Goal: Share content

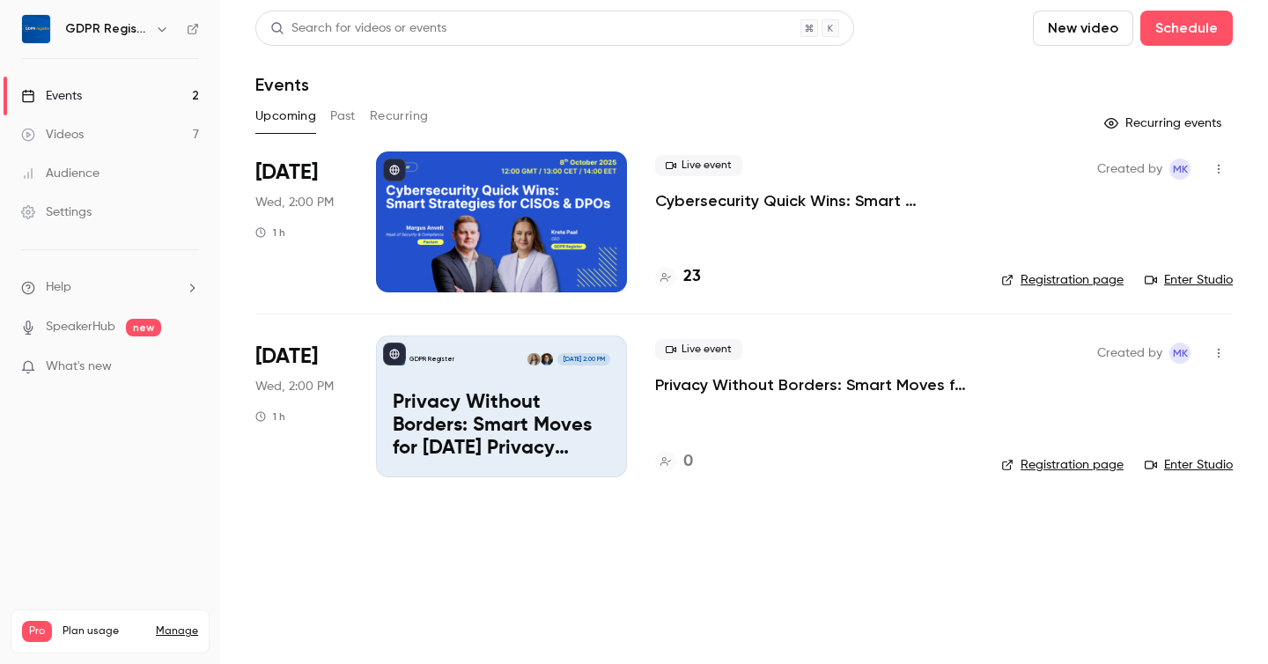
click at [734, 196] on p "Cybersecurity Quick Wins: Smart Strategies for CISOs & DPOs" at bounding box center [814, 200] width 318 height 21
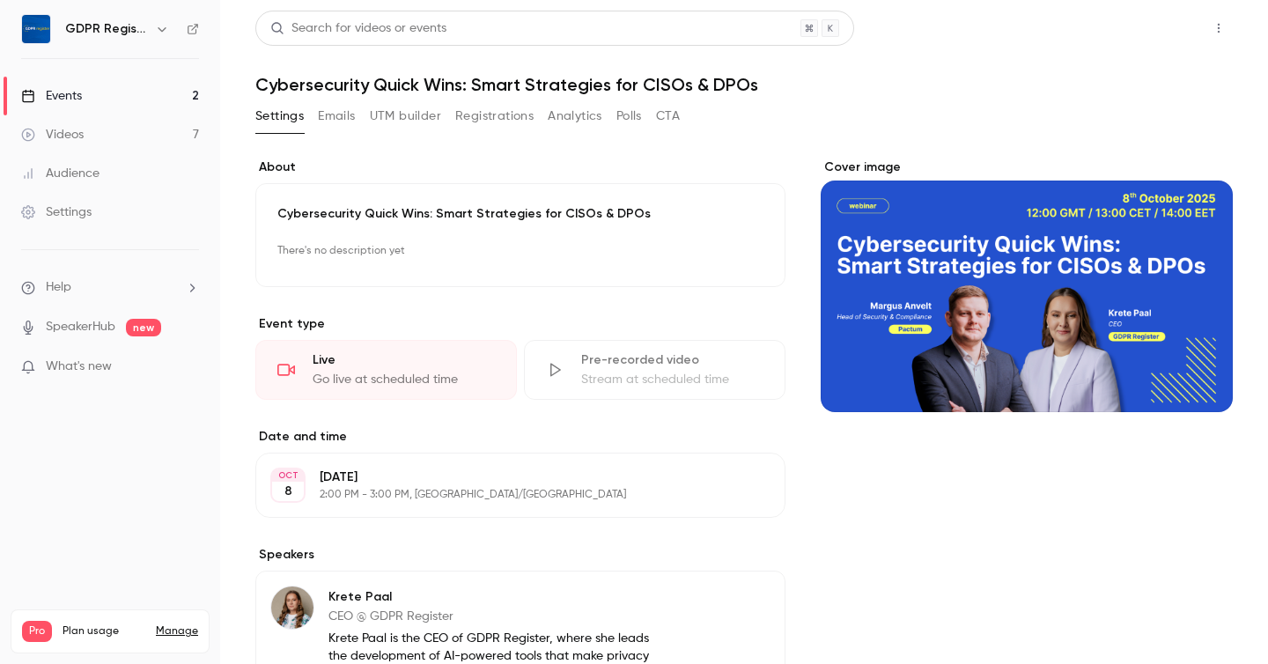
click at [1142, 18] on button "Share" at bounding box center [1156, 28] width 70 height 35
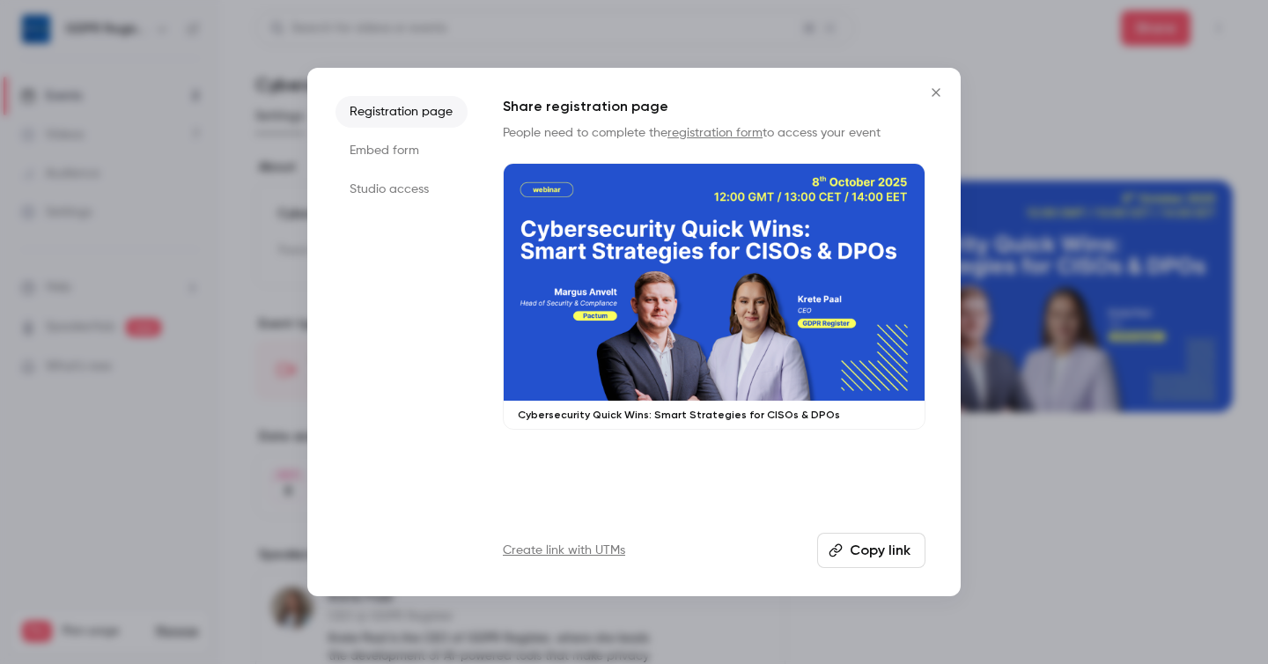
click at [865, 561] on button "Copy link" at bounding box center [871, 550] width 108 height 35
click at [879, 549] on button "Copy link" at bounding box center [871, 550] width 108 height 35
click at [935, 96] on icon "Close" at bounding box center [935, 92] width 21 height 14
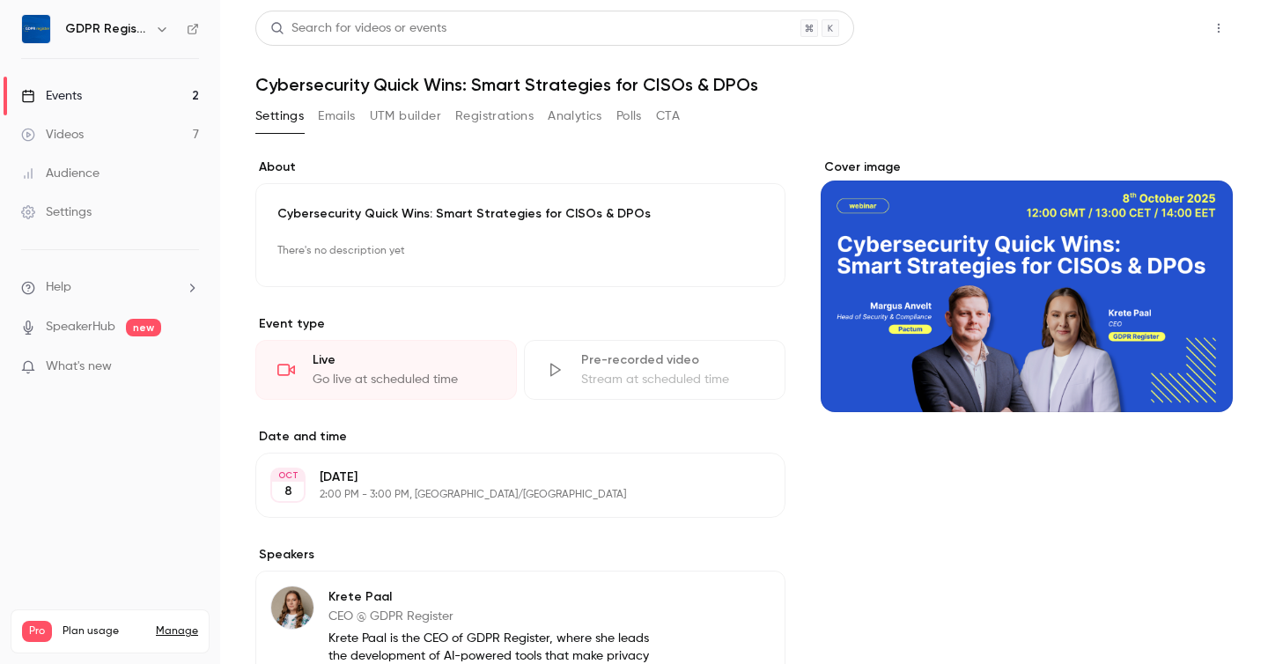
click at [1151, 11] on button "Share" at bounding box center [1156, 28] width 70 height 35
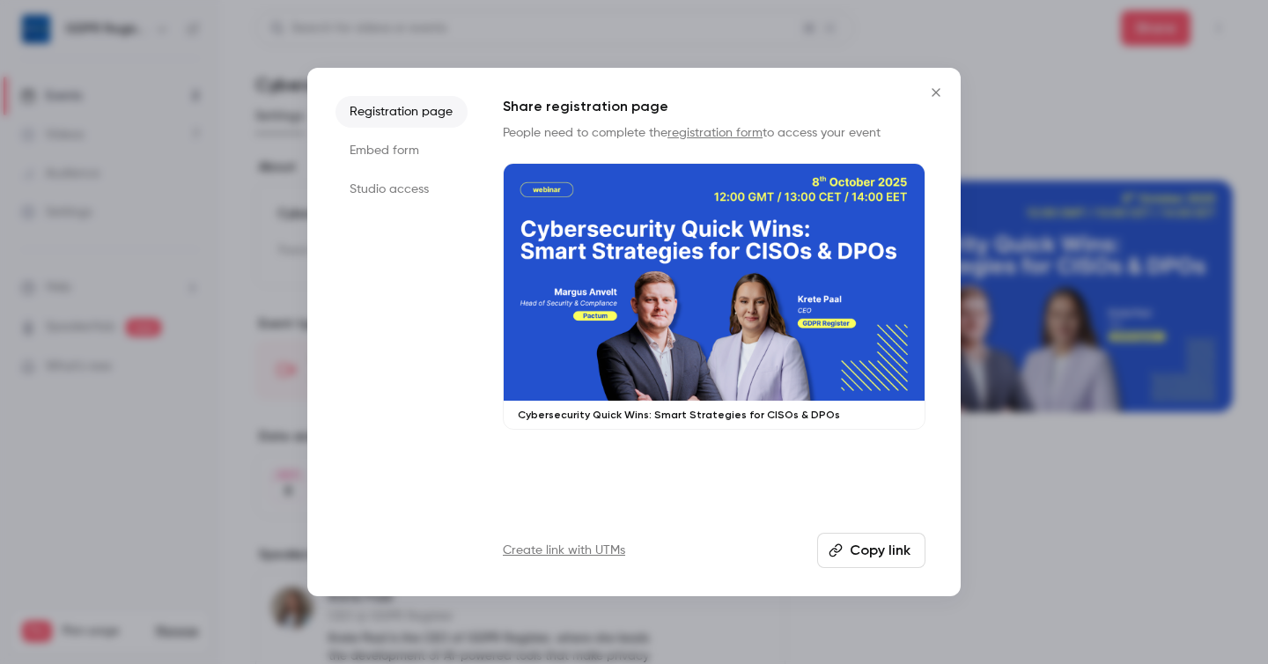
click at [858, 564] on button "Copy link" at bounding box center [871, 550] width 108 height 35
click at [888, 561] on button "Copy link" at bounding box center [871, 550] width 108 height 35
click at [939, 87] on icon "Close" at bounding box center [935, 92] width 21 height 14
